Goal: Transaction & Acquisition: Book appointment/travel/reservation

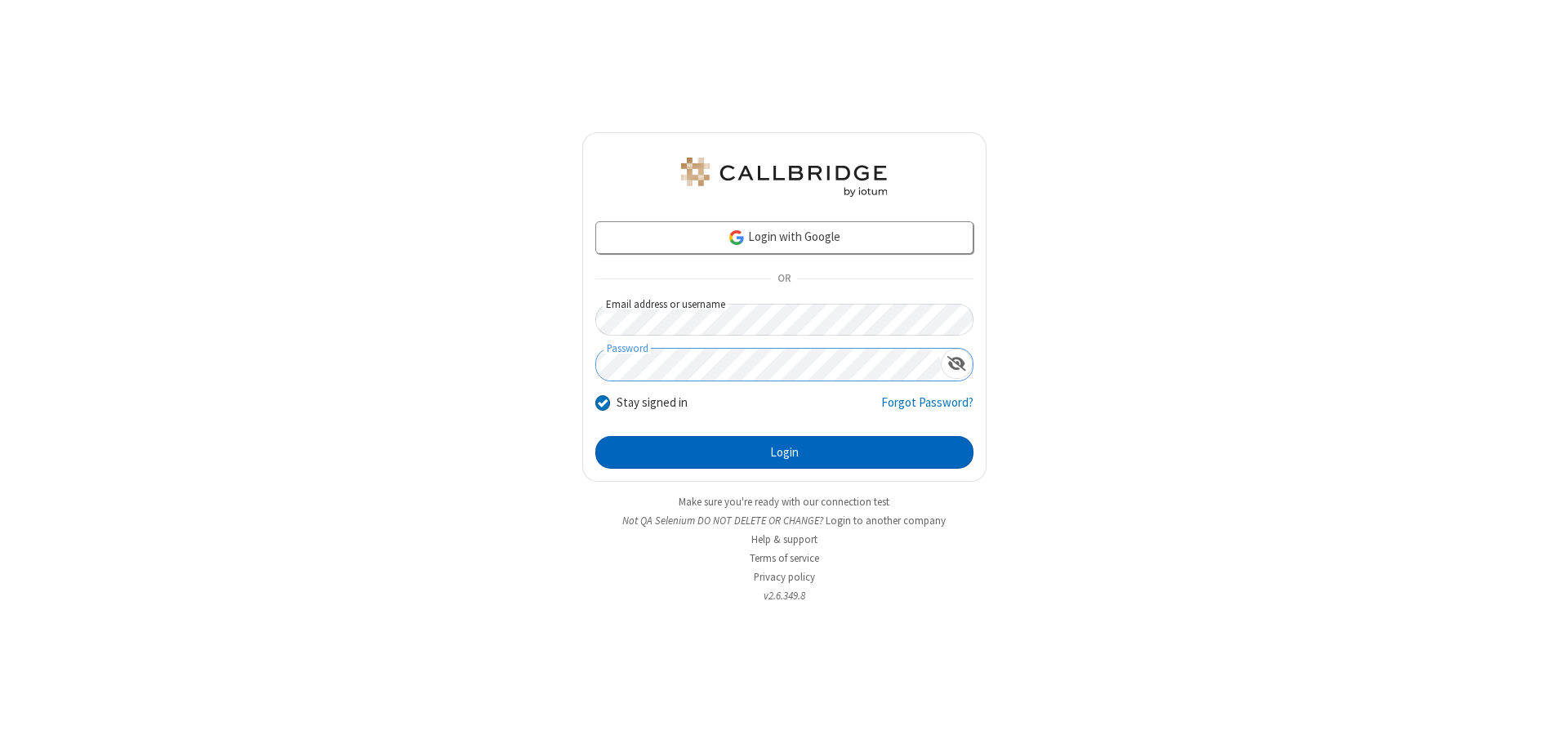
click at [784, 452] on button "Login" at bounding box center [784, 452] width 378 height 33
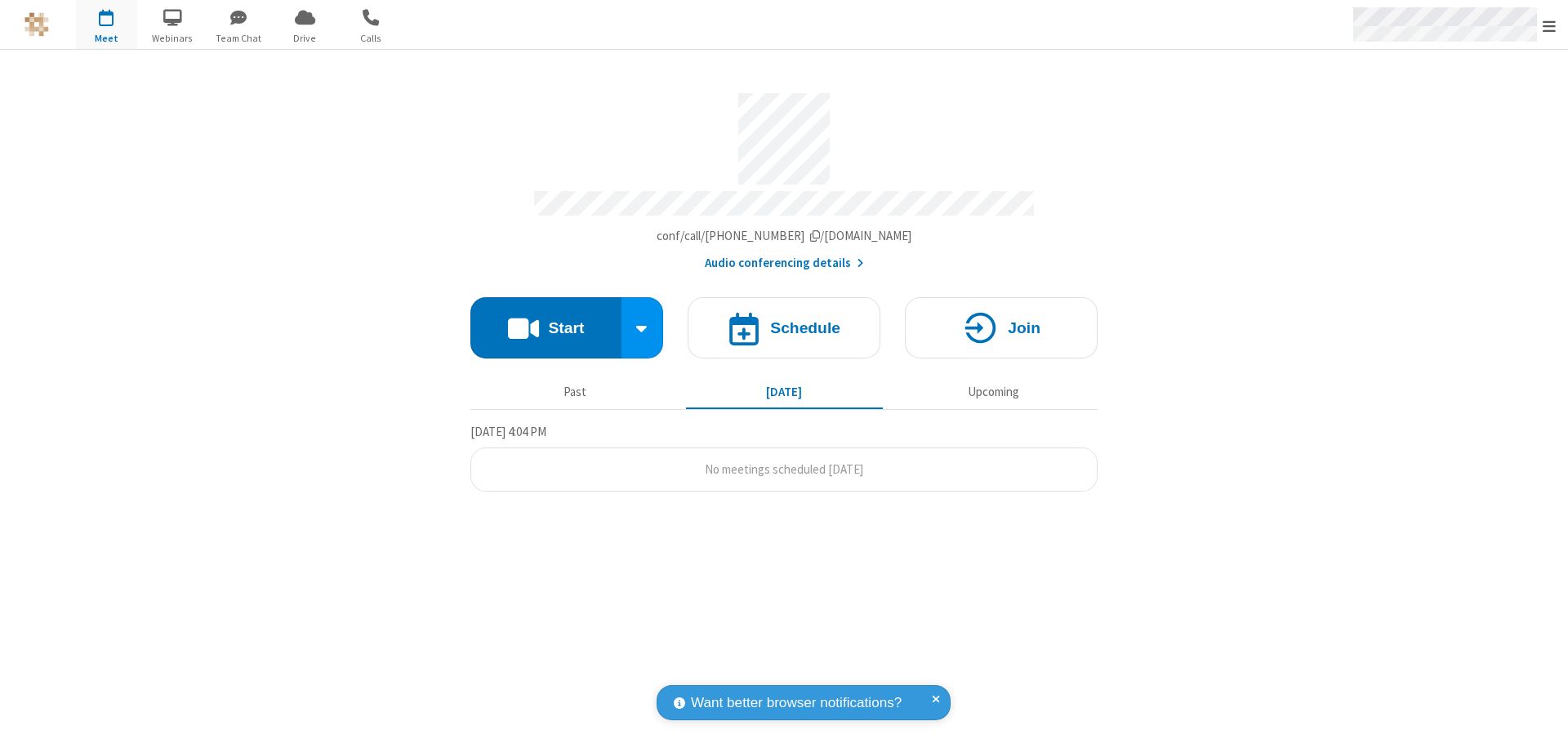
click at [1549, 25] on span "Open menu" at bounding box center [1549, 26] width 13 height 16
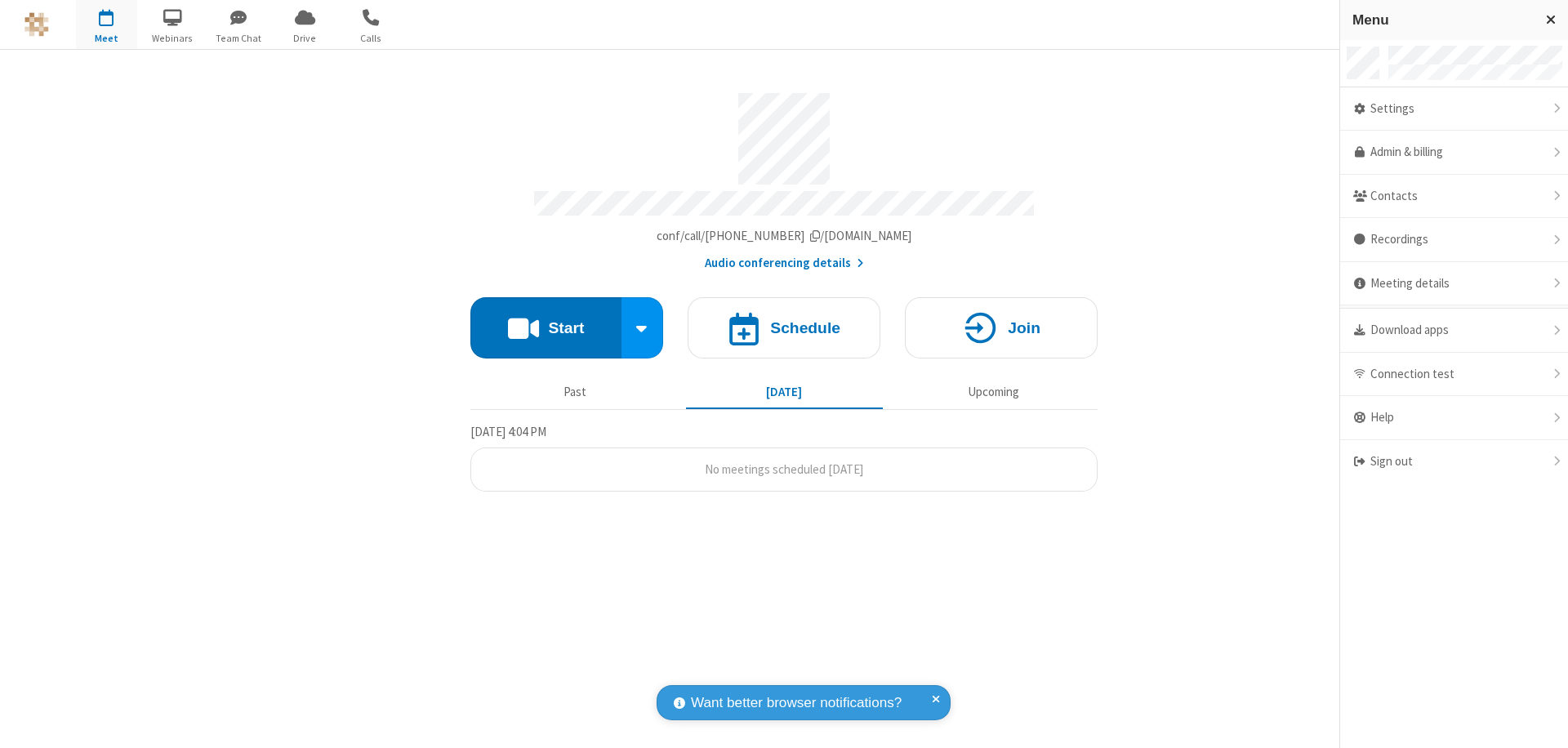
click at [106, 24] on span "button" at bounding box center [107, 17] width 62 height 28
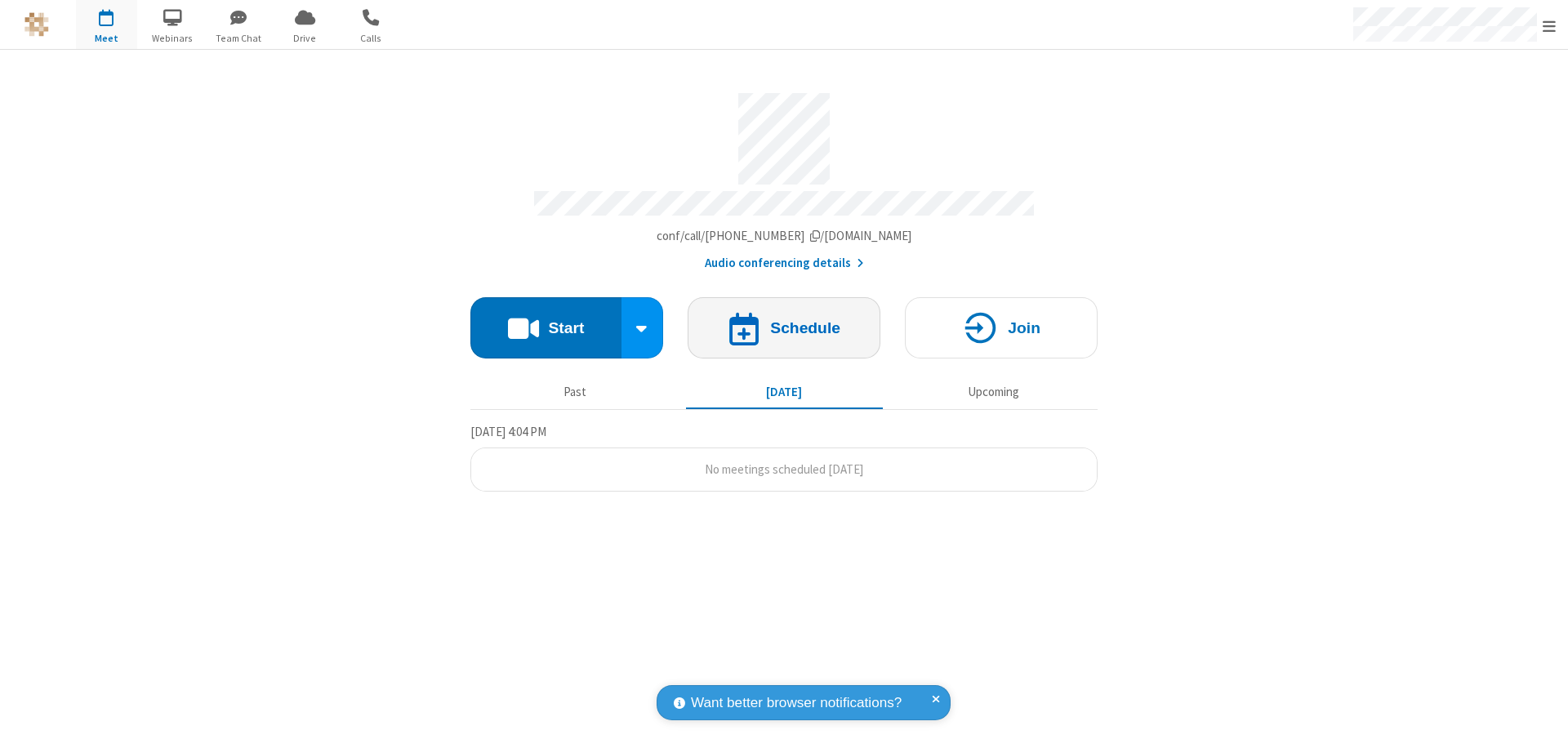
click at [784, 320] on h4 "Schedule" at bounding box center [804, 328] width 70 height 16
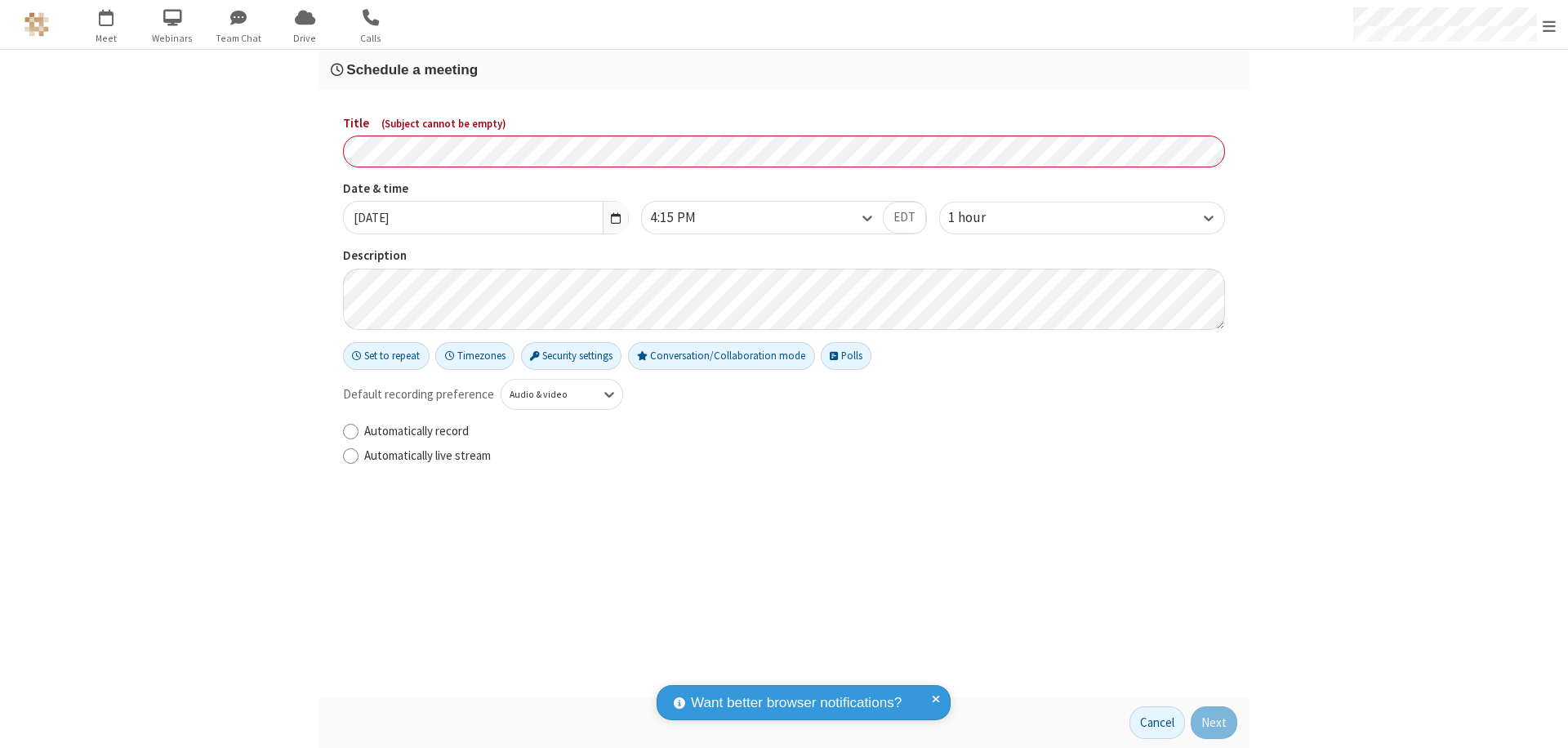
click at [784, 69] on h3 "Schedule a meeting" at bounding box center [784, 70] width 907 height 16
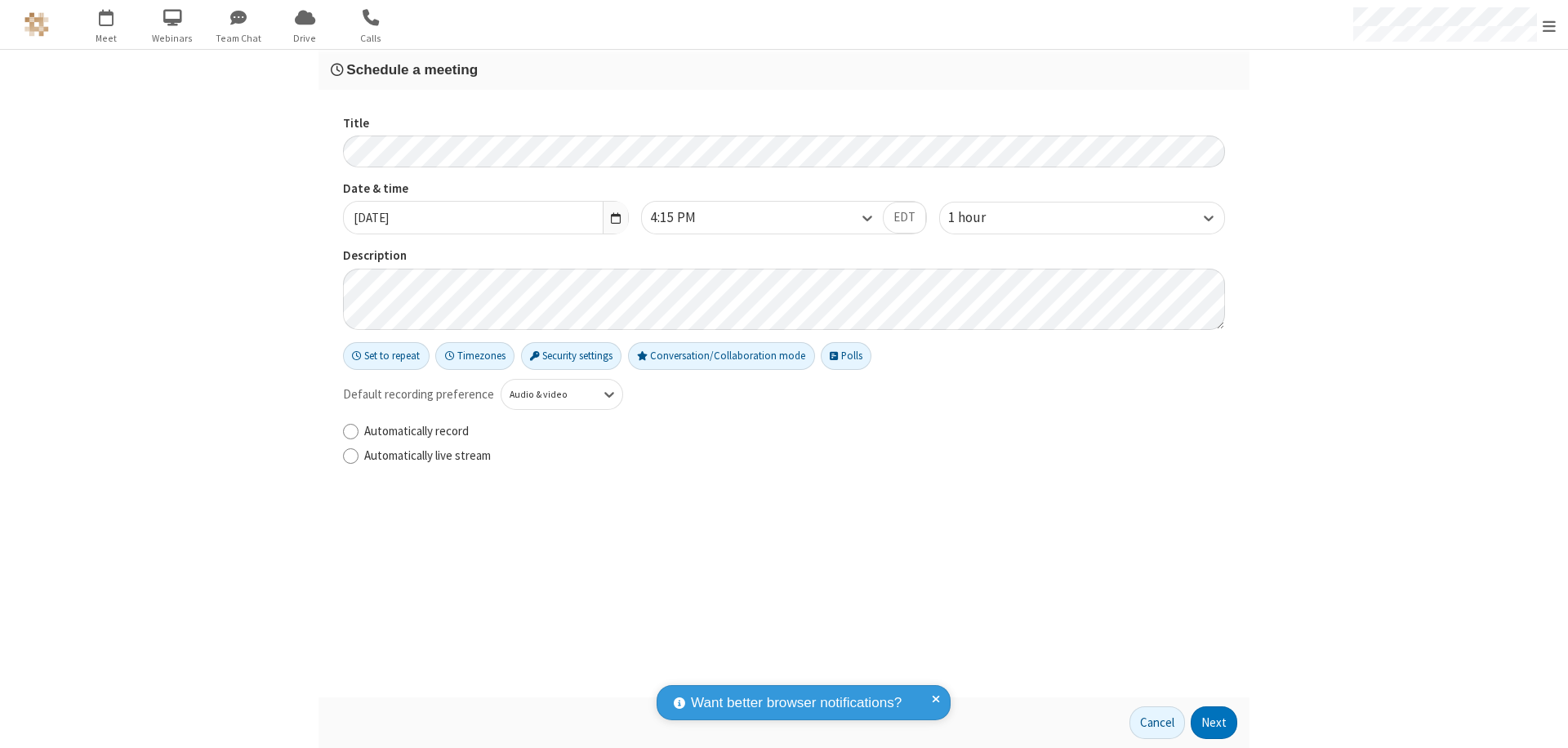
click at [1214, 723] on button "Next" at bounding box center [1214, 723] width 47 height 33
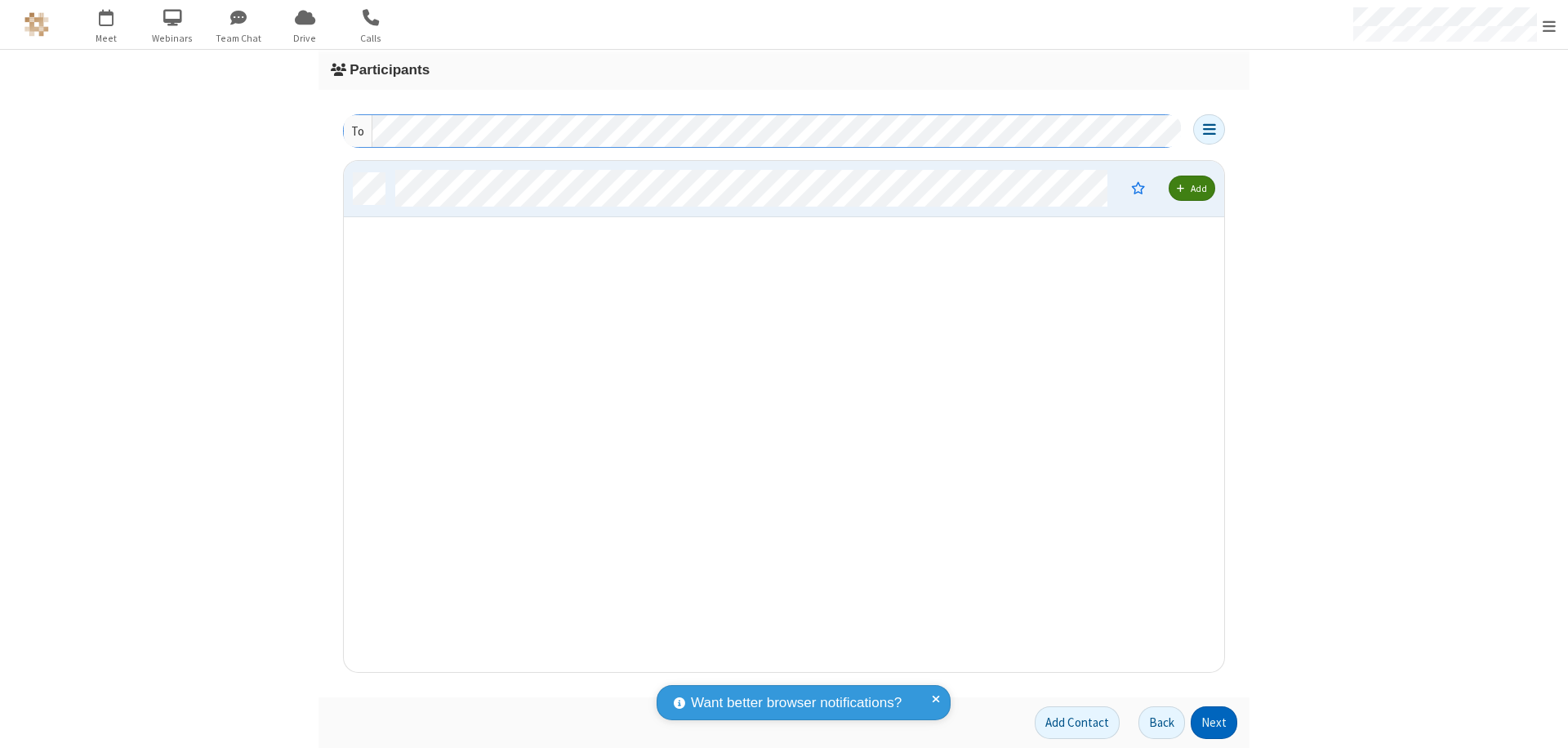
click at [1214, 723] on button "Next" at bounding box center [1214, 723] width 47 height 33
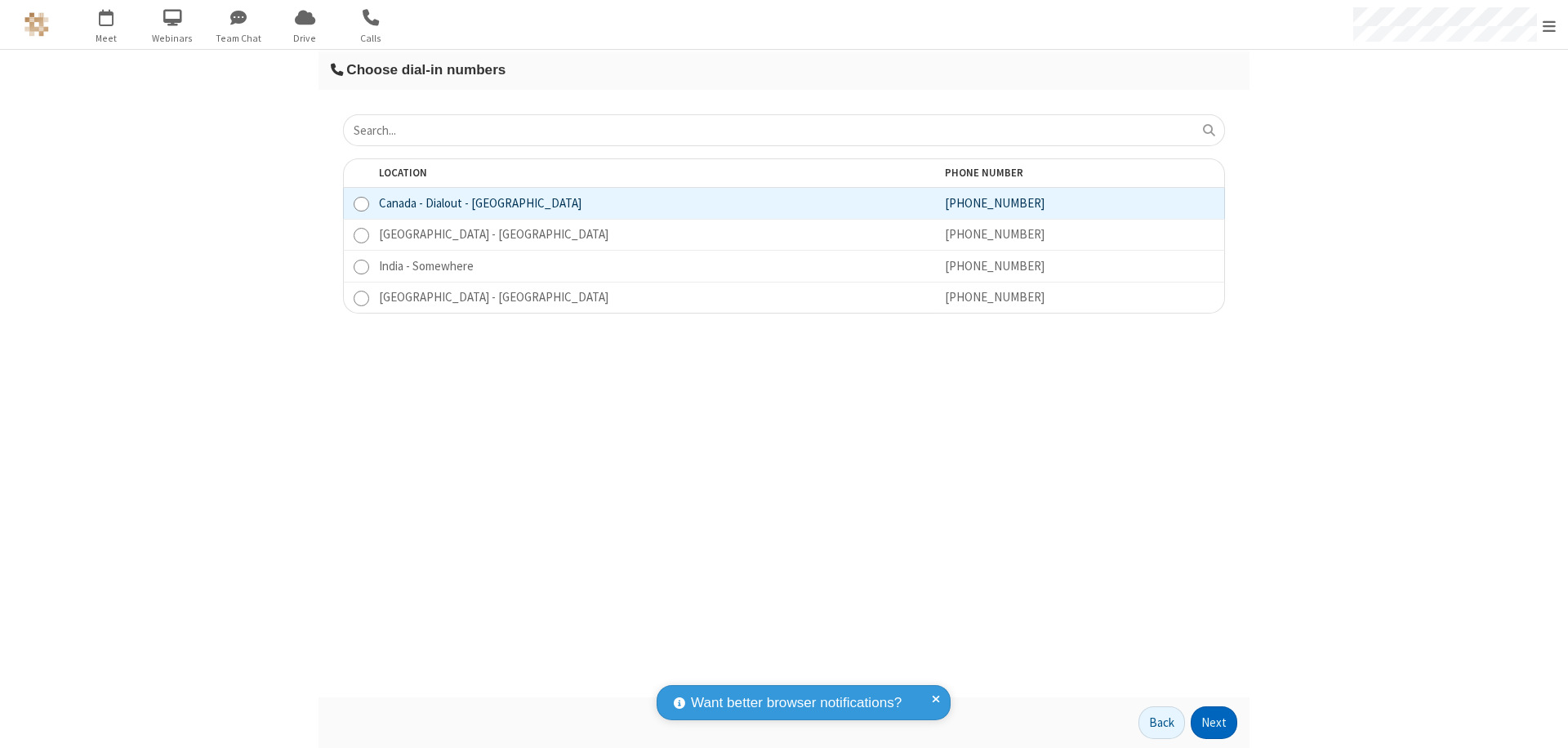
click at [1214, 723] on button "Next" at bounding box center [1214, 723] width 47 height 33
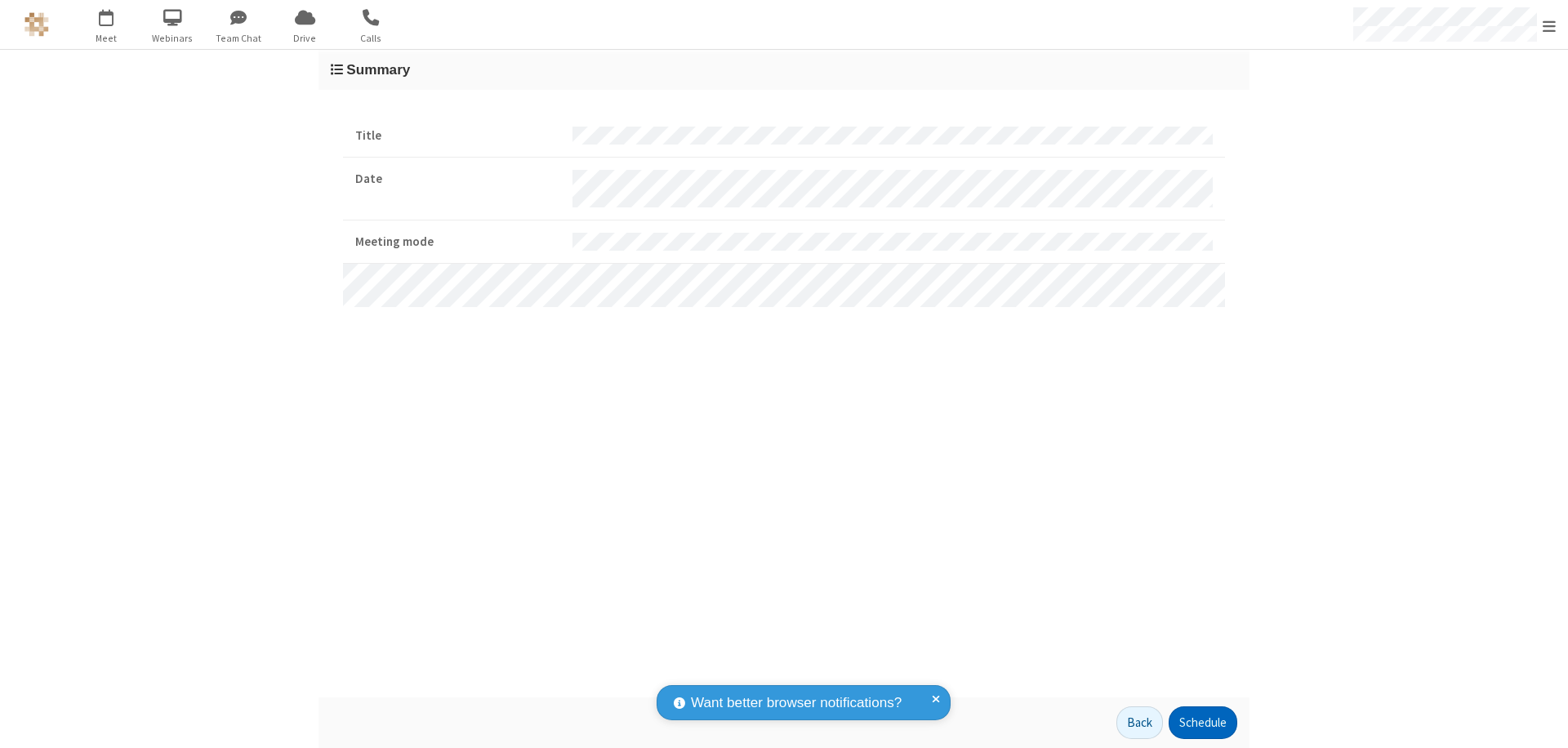
click at [1202, 723] on button "Schedule" at bounding box center [1202, 723] width 68 height 33
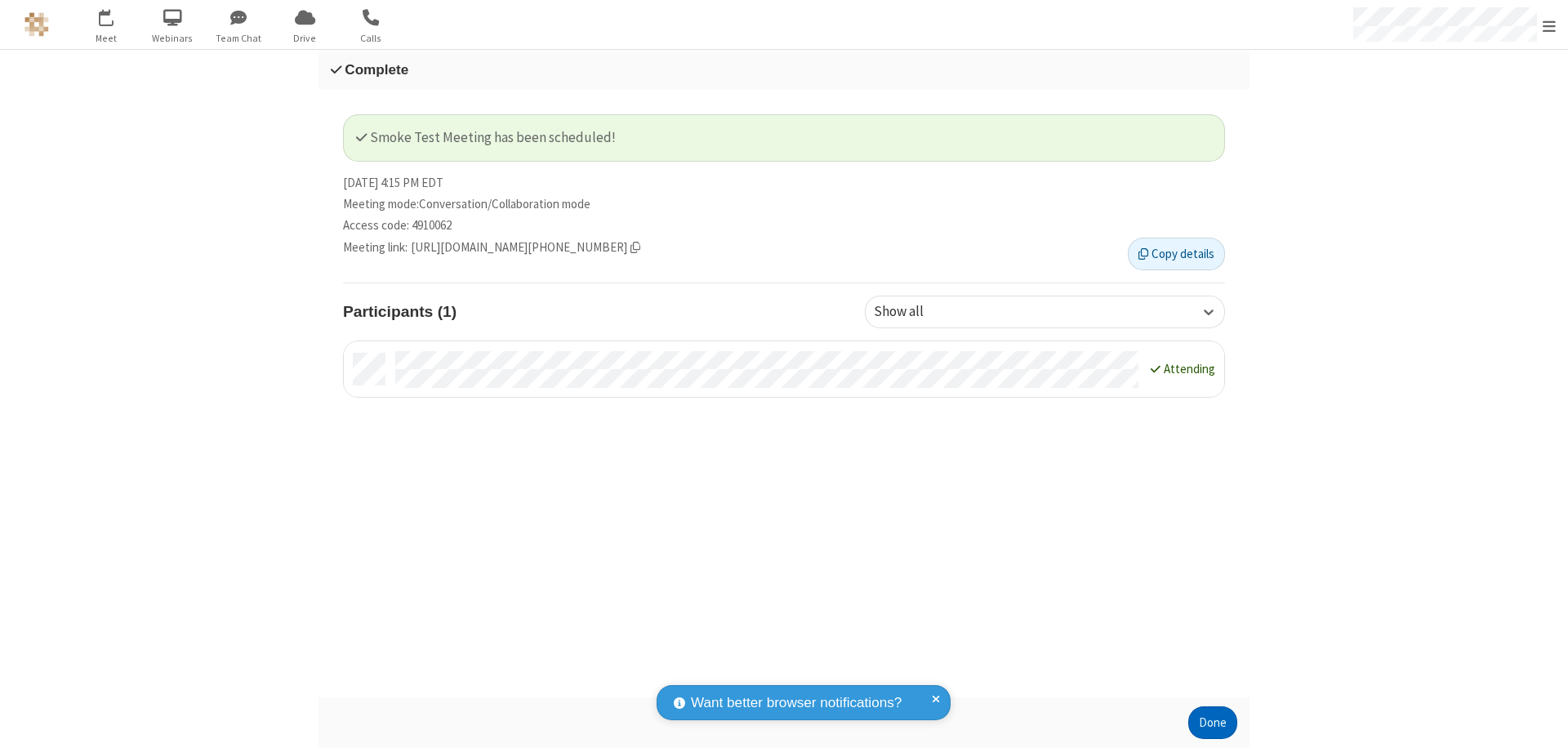
click at [1213, 723] on button "Done" at bounding box center [1213, 723] width 49 height 33
